Goal: Information Seeking & Learning: Compare options

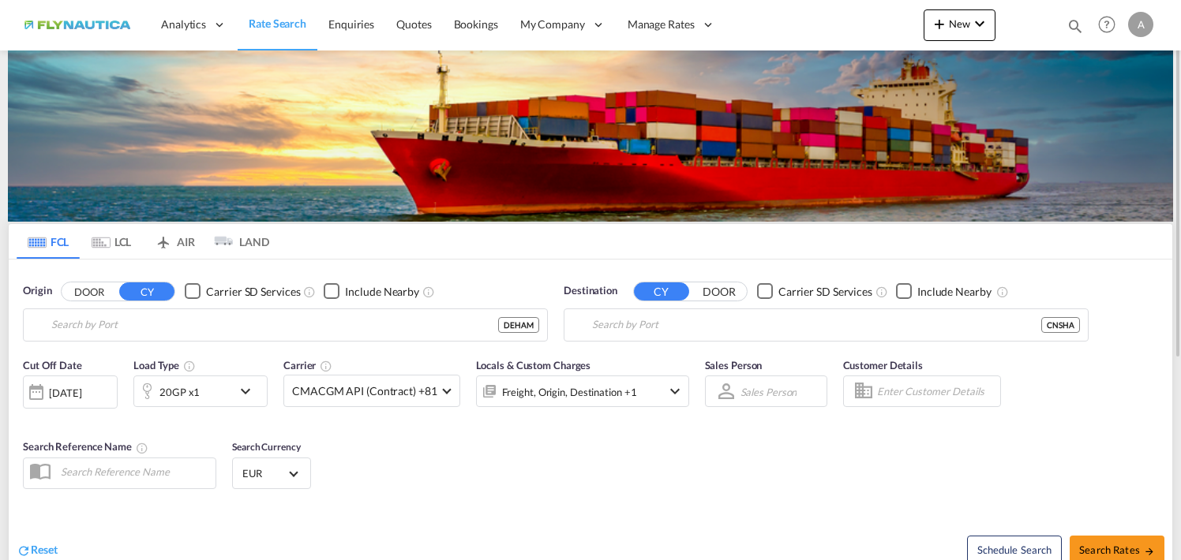
type input "[GEOGRAPHIC_DATA], [GEOGRAPHIC_DATA]"
click at [88, 290] on button "DOOR" at bounding box center [89, 292] width 55 height 18
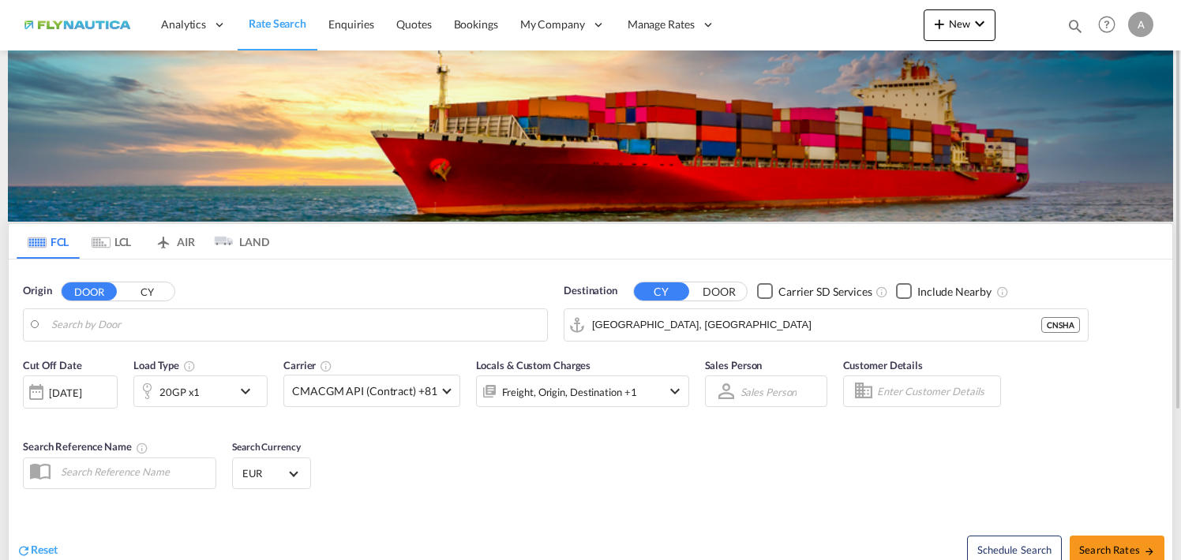
click at [108, 247] on md-icon "Use the left and right arrow keys to navigate between tabs" at bounding box center [101, 243] width 19 height 12
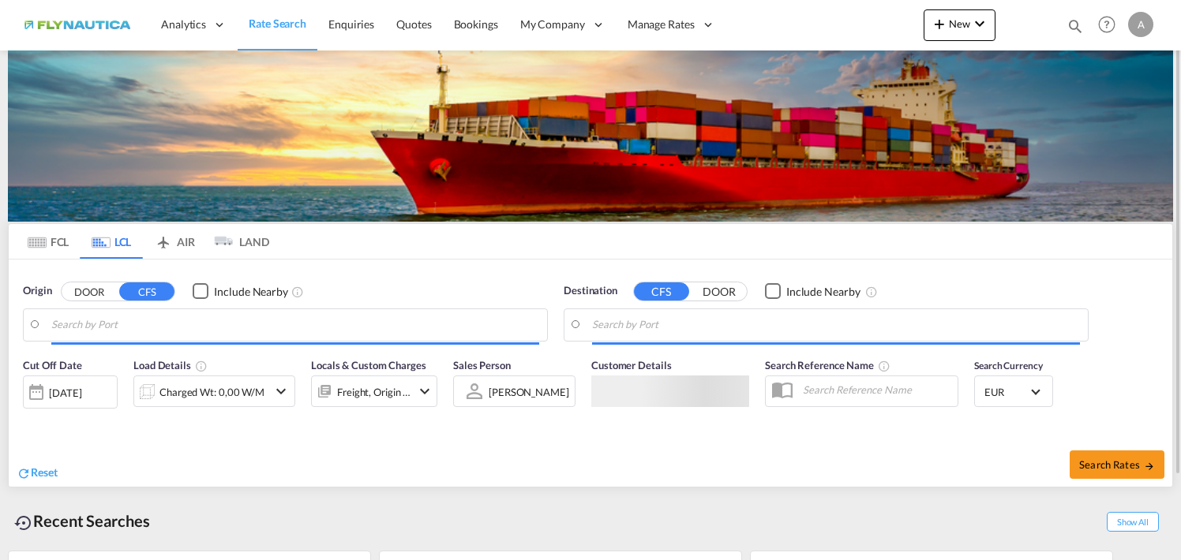
type input "DE-22844, [GEOGRAPHIC_DATA], [GEOGRAPHIC_DATA]"
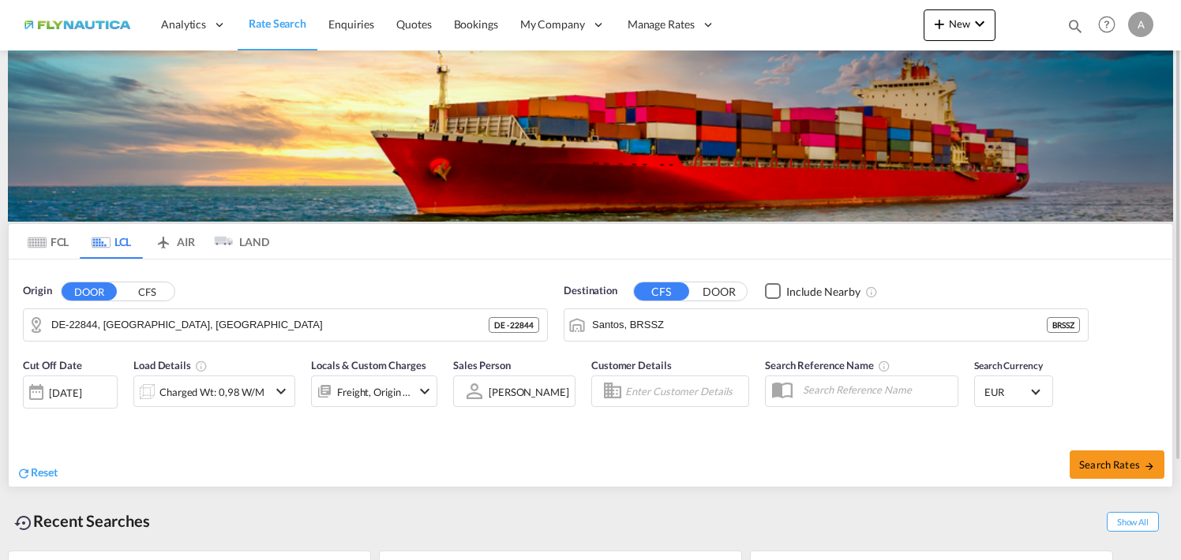
click at [108, 294] on button "DOOR" at bounding box center [89, 292] width 55 height 18
click at [742, 328] on input "Santos, BRSSZ" at bounding box center [836, 325] width 488 height 24
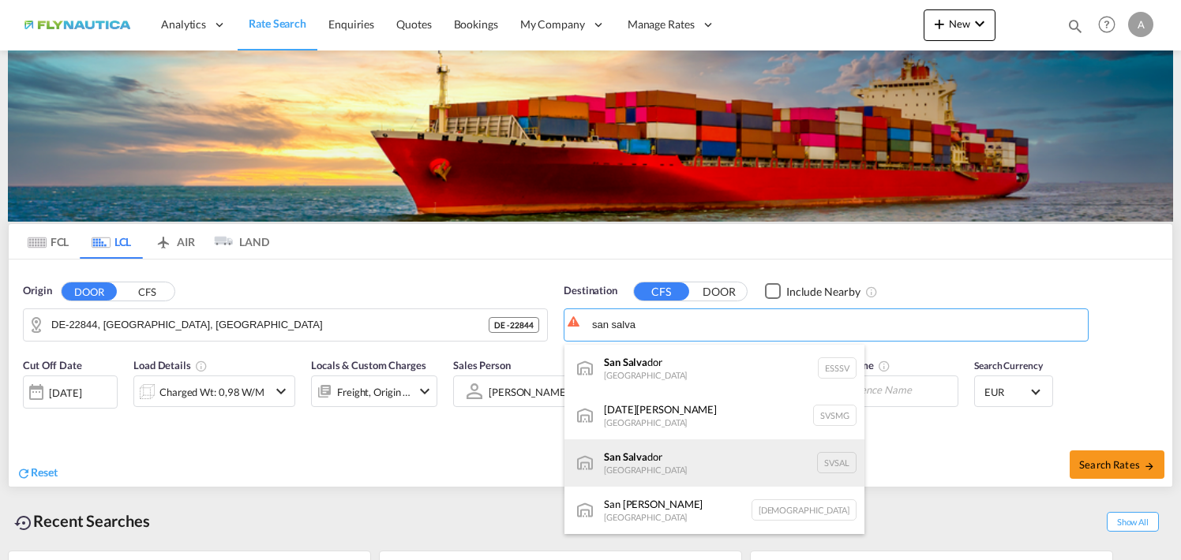
click at [655, 468] on div "San Salva dor [GEOGRAPHIC_DATA] [GEOGRAPHIC_DATA]" at bounding box center [714, 463] width 300 height 47
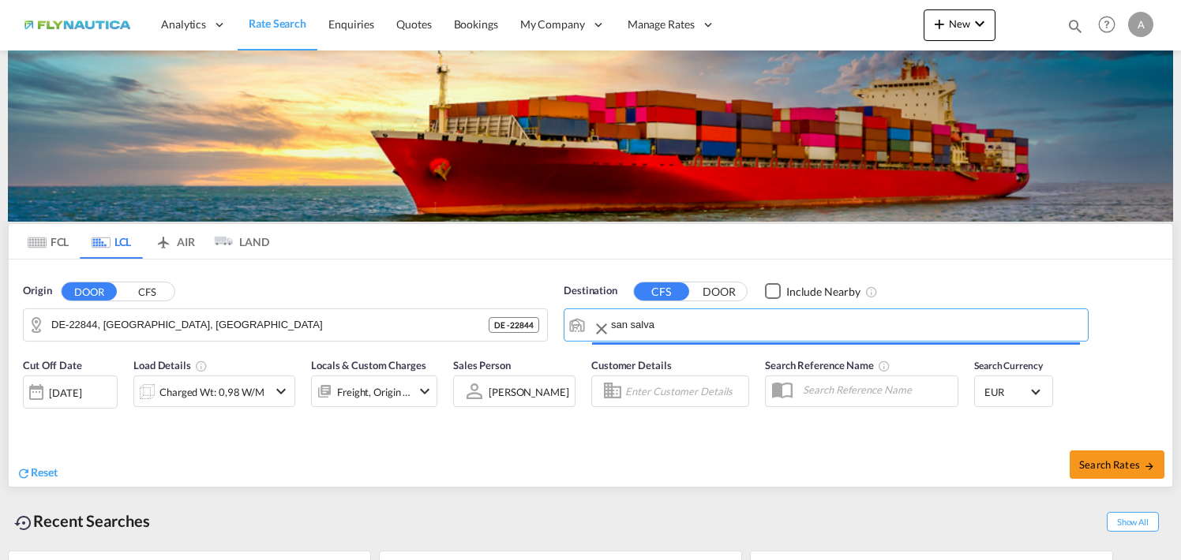
type input "[GEOGRAPHIC_DATA], [GEOGRAPHIC_DATA]"
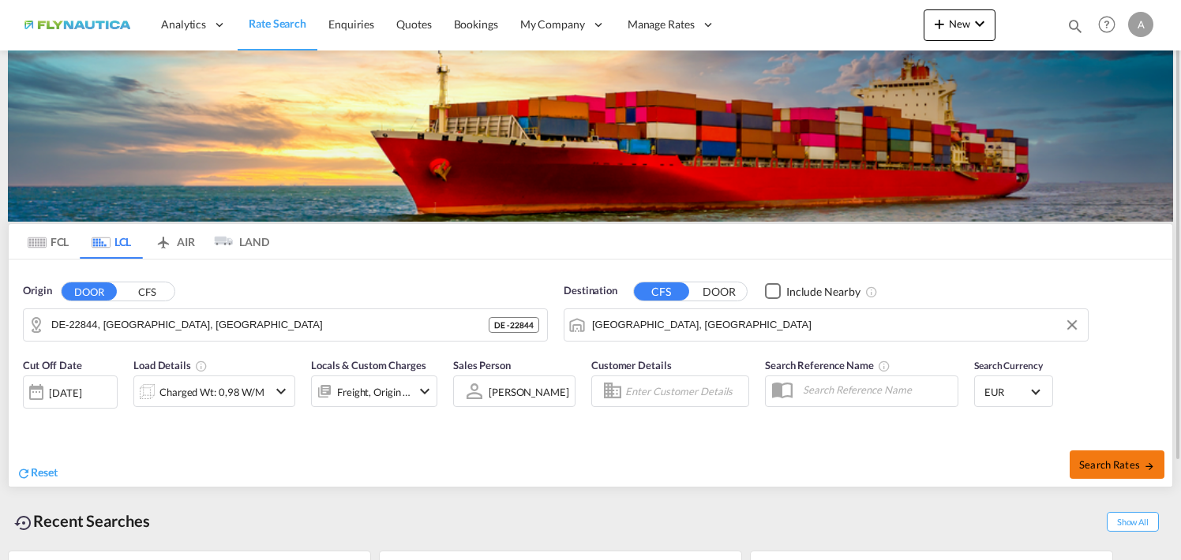
click at [1123, 459] on span "Search Rates" at bounding box center [1117, 465] width 76 height 13
type input "22844 to SVSAL / [DATE]"
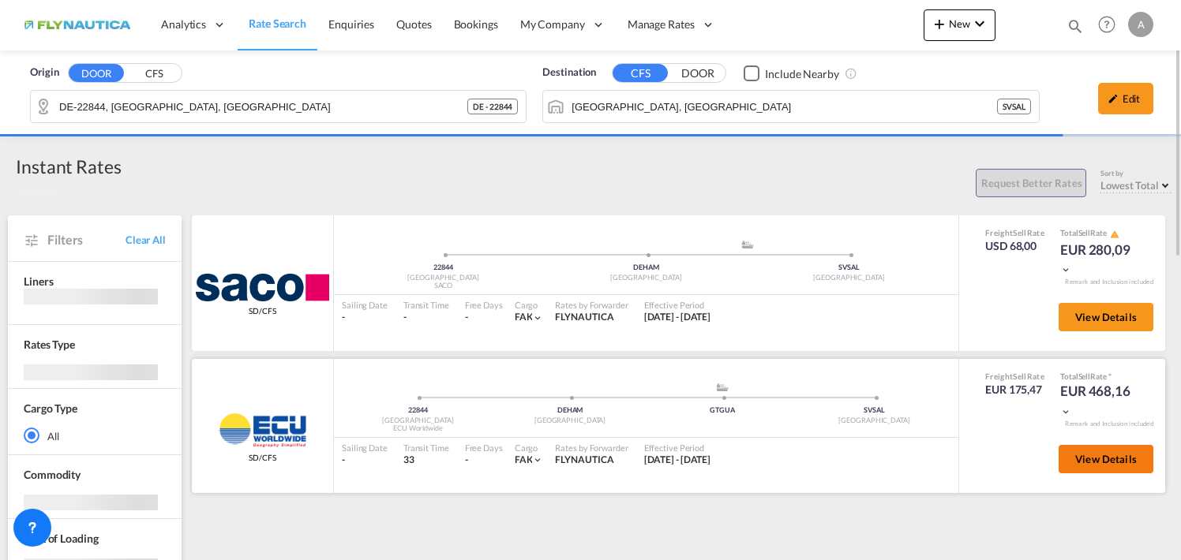
click at [1087, 464] on span "View Details" at bounding box center [1106, 459] width 62 height 13
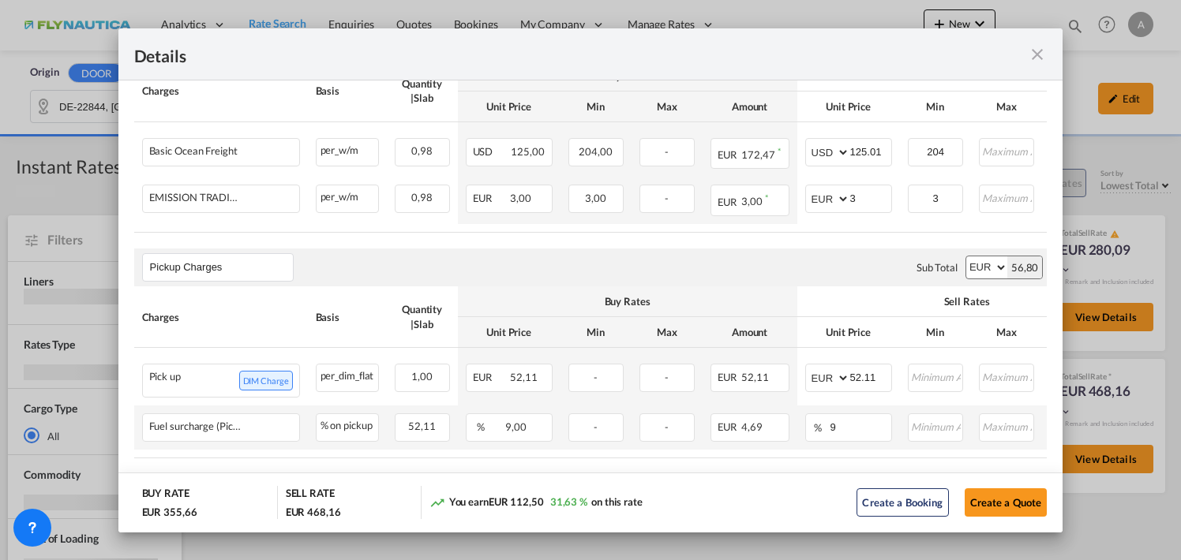
scroll to position [395, 0]
click at [1041, 54] on md-icon "icon-close fg-AAA8AD m-0 cursor" at bounding box center [1037, 54] width 19 height 19
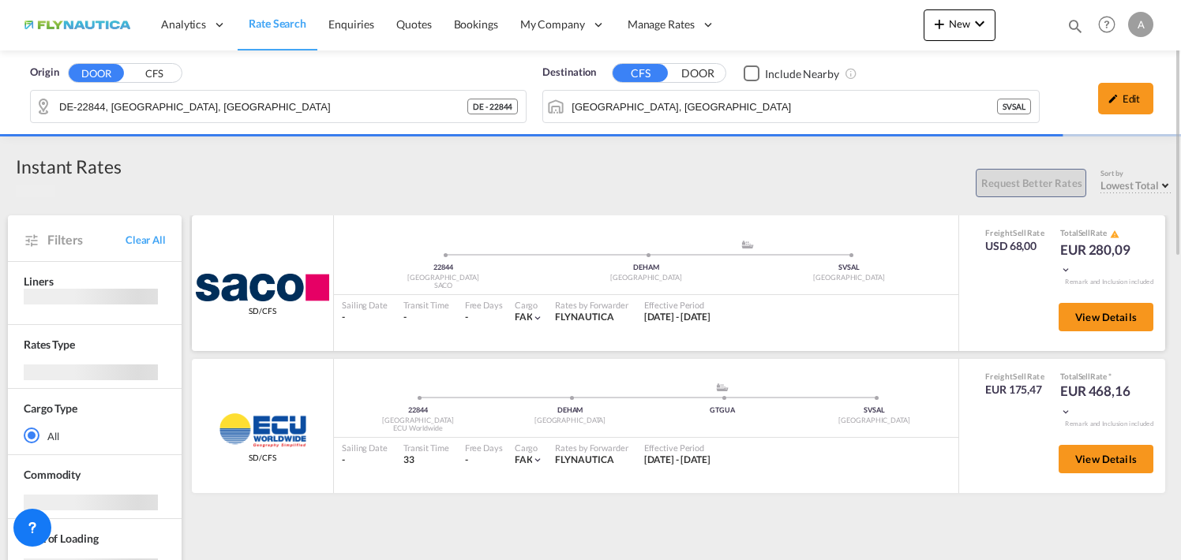
drag, startPoint x: 1112, startPoint y: 252, endPoint x: 1149, endPoint y: 252, distance: 37.1
click at [1149, 252] on div "Freight Sell Rate USD 68,00 Total Sell Rate EUR 280,09" at bounding box center [1062, 252] width 178 height 51
drag, startPoint x: 1062, startPoint y: 391, endPoint x: 1138, endPoint y: 387, distance: 75.9
click at [1138, 387] on div "EUR 468,16" at bounding box center [1099, 401] width 79 height 38
click at [1092, 317] on span "View Details" at bounding box center [1106, 317] width 62 height 13
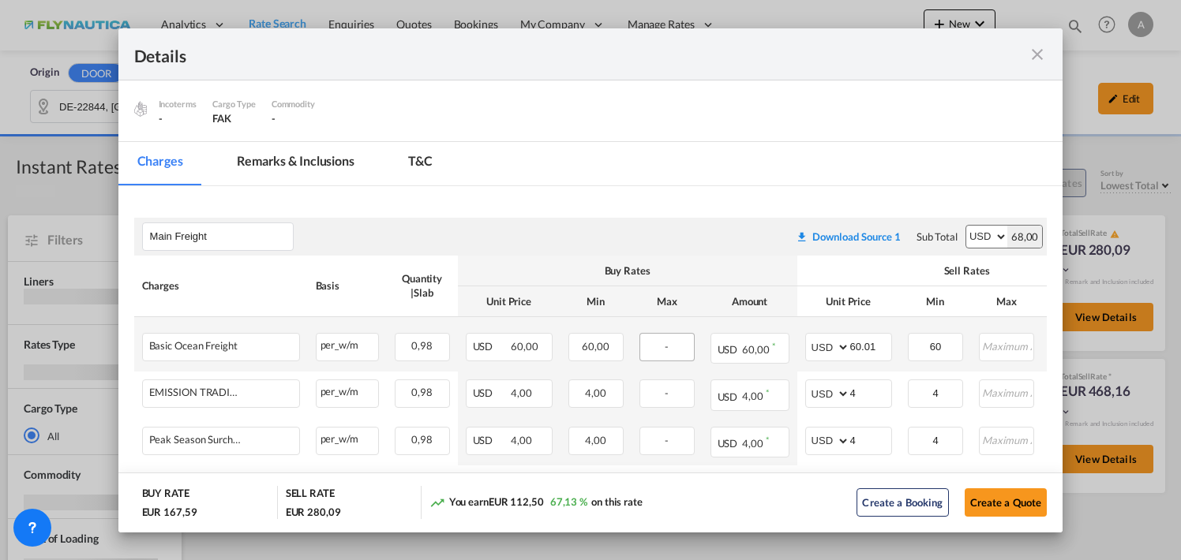
scroll to position [237, 0]
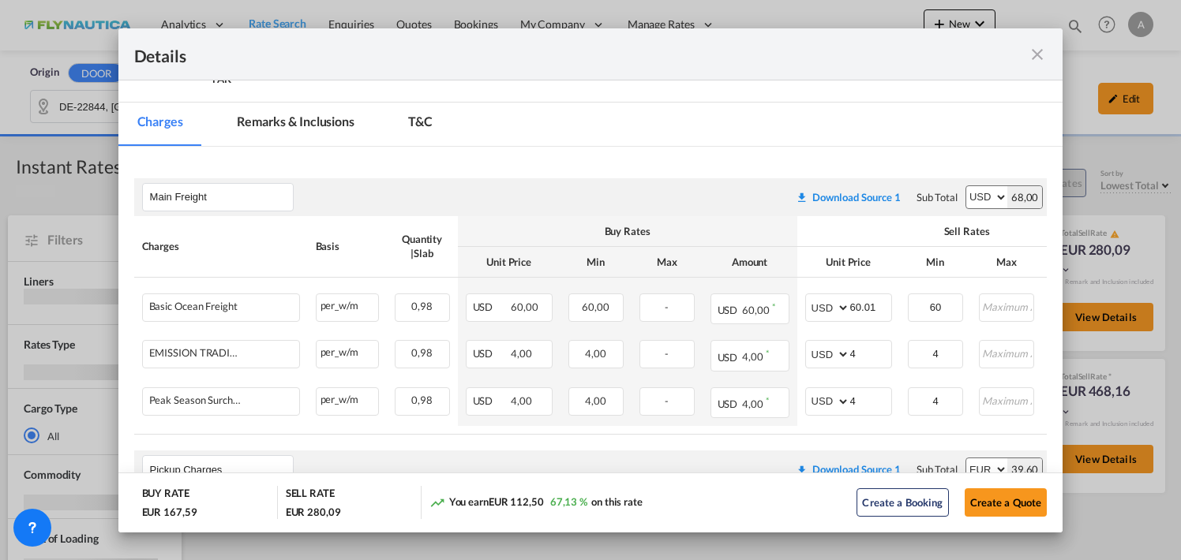
click at [1044, 51] on md-icon "icon-close fg-AAA8AD m-0 cursor" at bounding box center [1037, 54] width 19 height 19
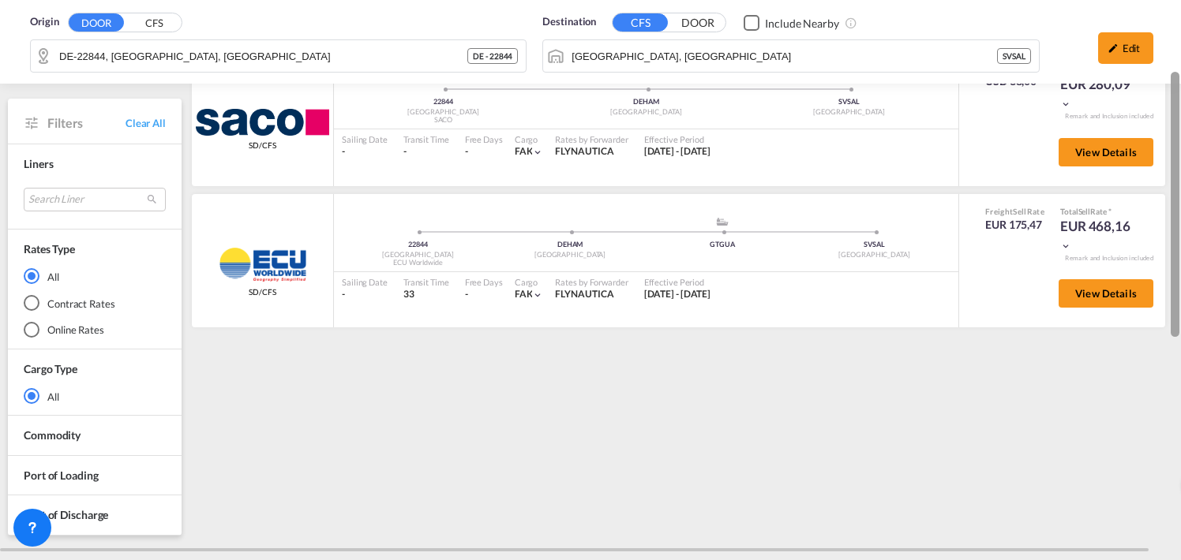
scroll to position [154, 0]
